Goal: Information Seeking & Learning: Learn about a topic

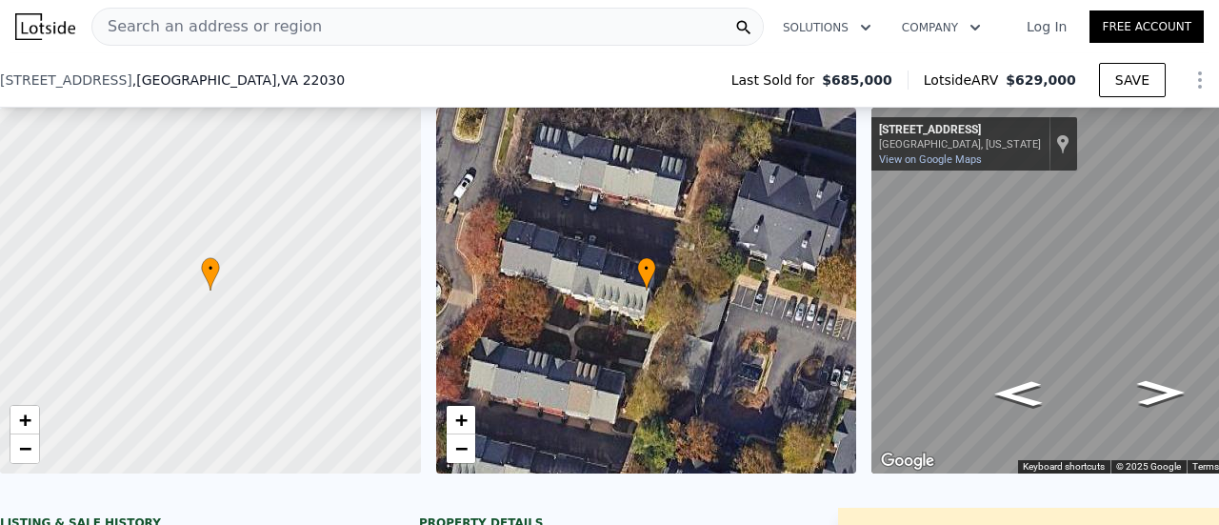
scroll to position [278, 0]
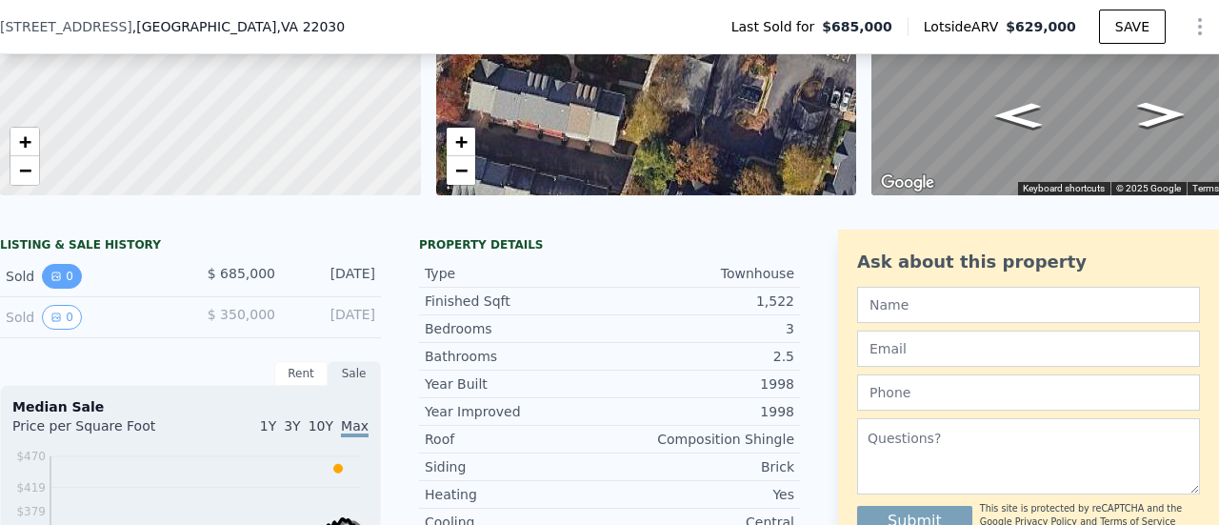
click at [66, 279] on button "0" at bounding box center [62, 276] width 40 height 25
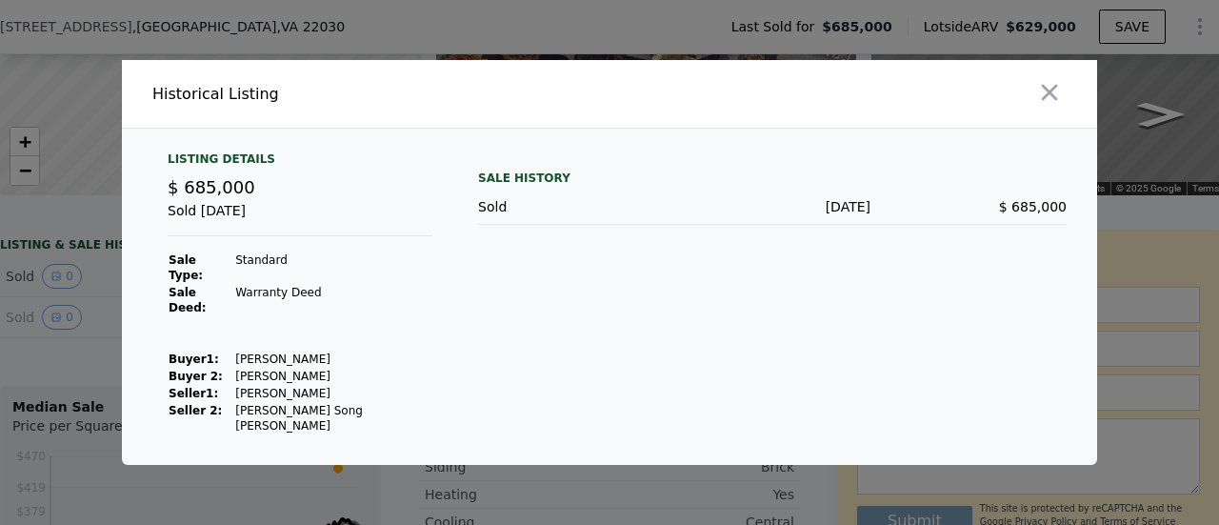
click at [395, 46] on div at bounding box center [609, 262] width 1219 height 525
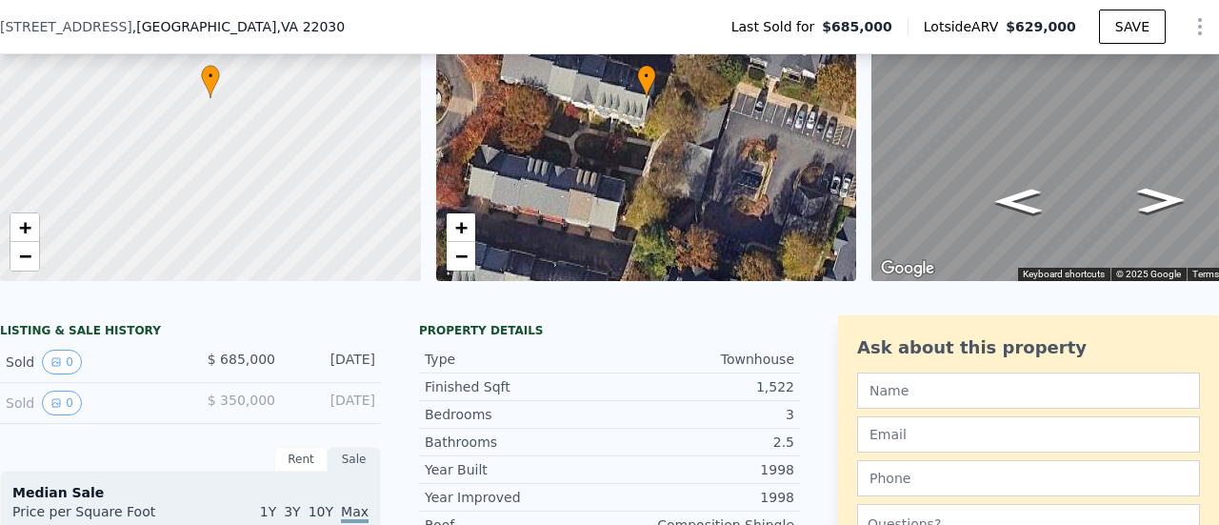
scroll to position [286, 0]
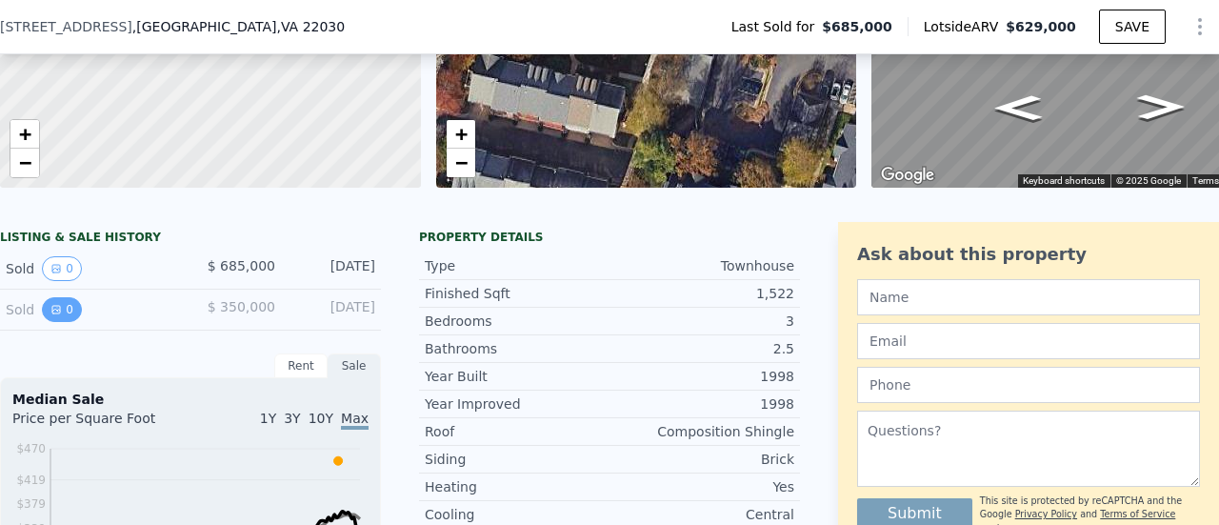
click at [50, 310] on button "0" at bounding box center [62, 309] width 40 height 25
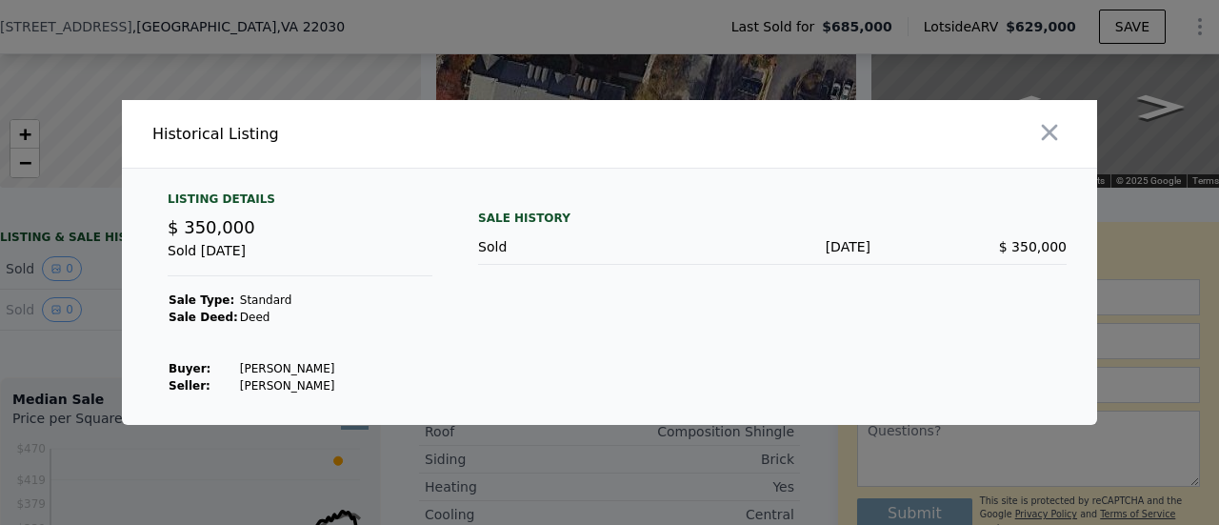
click at [60, 299] on div at bounding box center [609, 262] width 1219 height 525
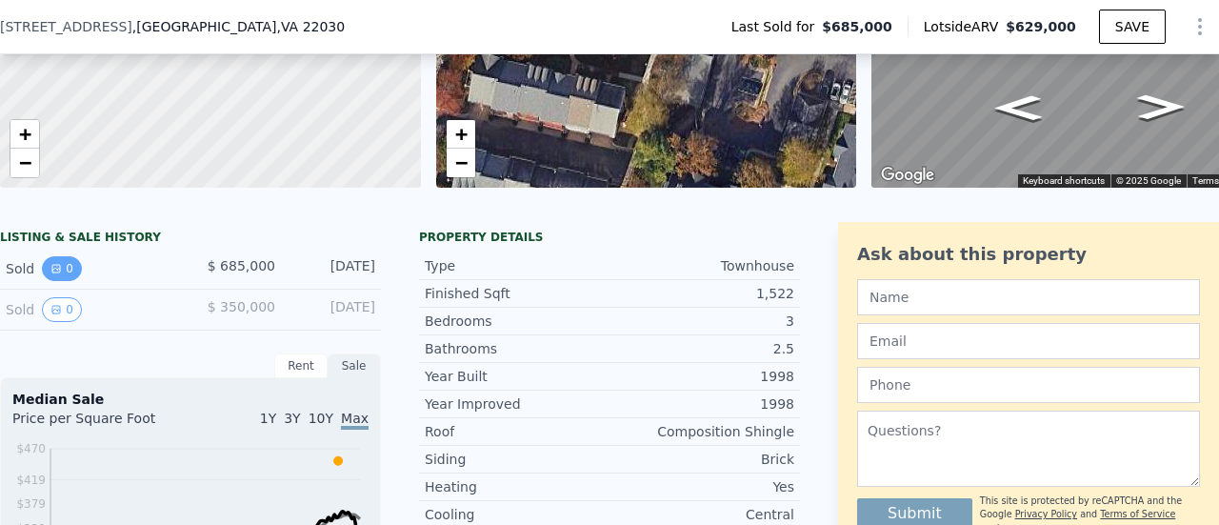
click at [66, 278] on button "0" at bounding box center [62, 268] width 40 height 25
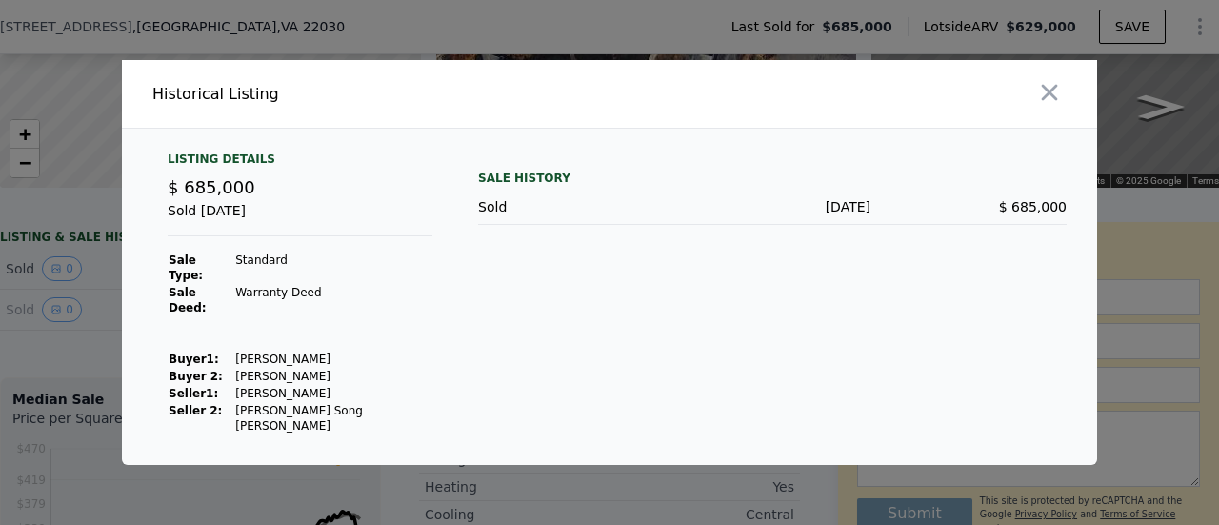
click at [265, 236] on div "Sold [DATE]" at bounding box center [300, 218] width 265 height 35
click at [1042, 106] on icon "button" at bounding box center [1049, 92] width 27 height 27
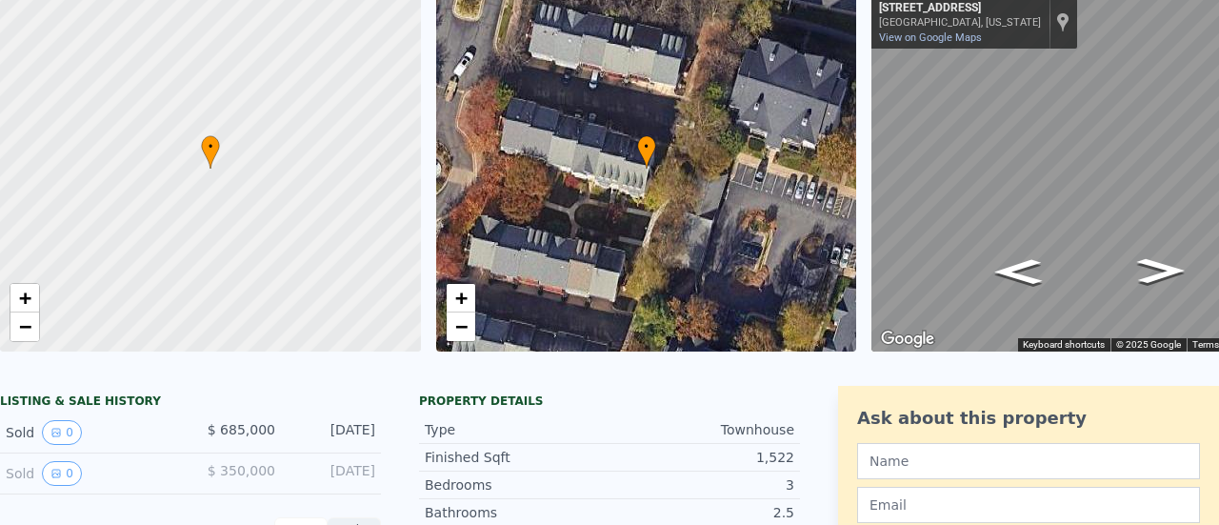
scroll to position [7, 0]
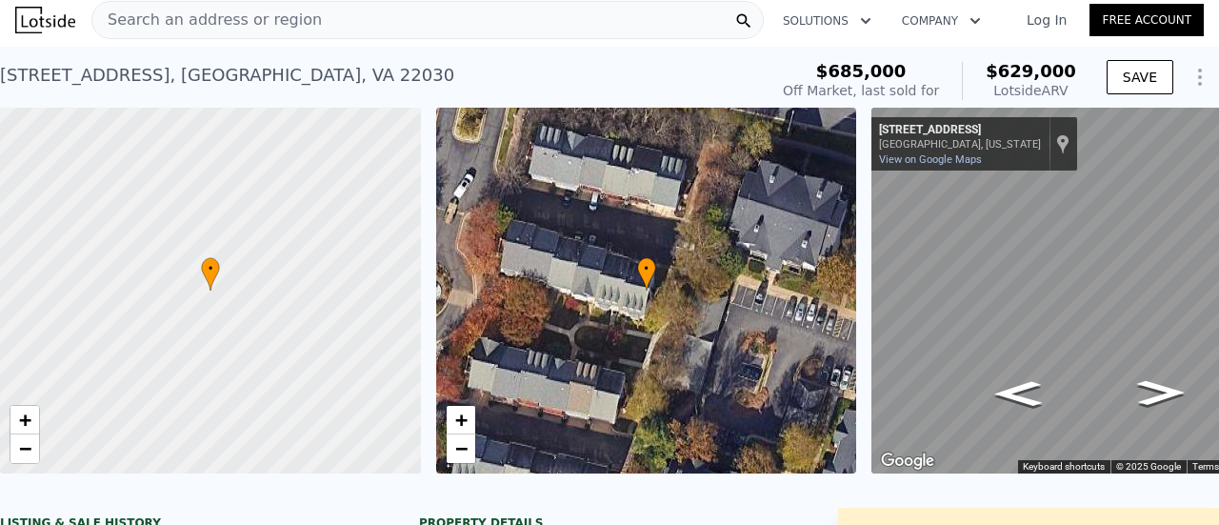
click at [682, 257] on div "• + − • + − ← Move left → Move right ↑ Move up ↓ Move down + Zoom in - Zoom out…" at bounding box center [609, 291] width 1219 height 366
click at [733, 248] on div "• + − • + − ← Move left → Move right ↑ Move up ↓ Move down + Zoom in - Zoom out…" at bounding box center [609, 291] width 1219 height 366
click at [579, 183] on div "• + − • + − ← Move left → Move right ↑ Move up ↓ Move down + Zoom in - Zoom out…" at bounding box center [609, 291] width 1219 height 366
click at [673, 226] on div "• + − • + − ← Move left → Move right ↑ Move up ↓ Move down + Zoom in - Zoom out…" at bounding box center [609, 291] width 1219 height 366
